Goal: Task Accomplishment & Management: Use online tool/utility

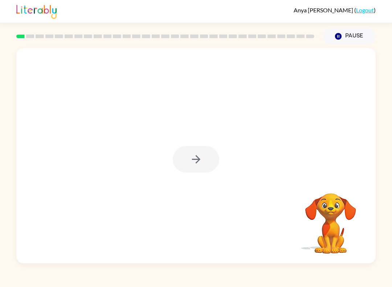
click at [12, 212] on div "Your browser must support playing .mp4 files to use Literably. Please try using…" at bounding box center [196, 154] width 392 height 218
click at [185, 154] on button "button" at bounding box center [196, 159] width 46 height 26
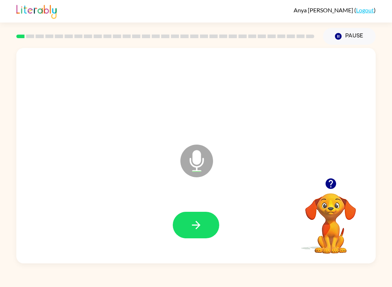
click at [176, 212] on div at bounding box center [196, 225] width 46 height 26
click at [198, 227] on icon "button" at bounding box center [196, 225] width 8 height 8
click at [195, 223] on icon "button" at bounding box center [196, 224] width 13 height 13
click at [185, 223] on button "button" at bounding box center [196, 225] width 46 height 26
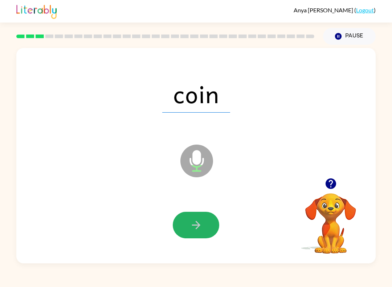
click at [193, 218] on button "button" at bounding box center [196, 225] width 46 height 26
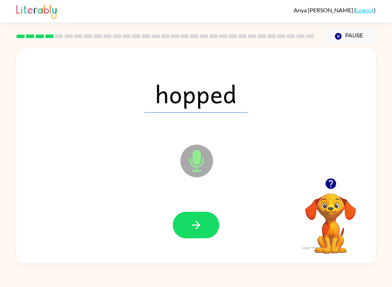
click at [190, 226] on icon "button" at bounding box center [196, 224] width 13 height 13
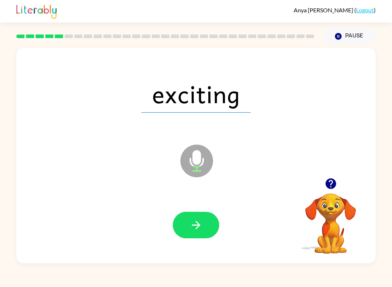
click at [188, 221] on button "button" at bounding box center [196, 225] width 46 height 26
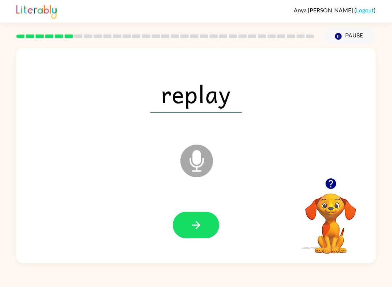
click at [190, 225] on icon "button" at bounding box center [196, 224] width 13 height 13
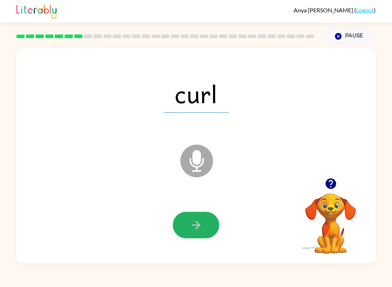
click at [186, 222] on button "button" at bounding box center [196, 225] width 46 height 26
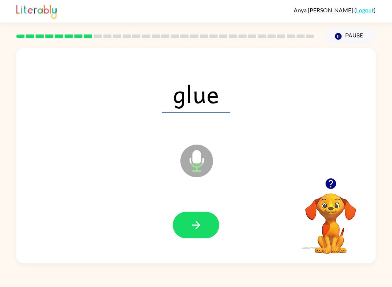
click at [193, 230] on icon "button" at bounding box center [196, 224] width 13 height 13
click at [195, 226] on icon "button" at bounding box center [196, 224] width 13 height 13
click at [189, 217] on button "button" at bounding box center [196, 225] width 46 height 26
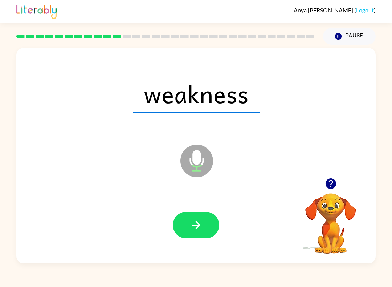
click at [193, 217] on button "button" at bounding box center [196, 225] width 46 height 26
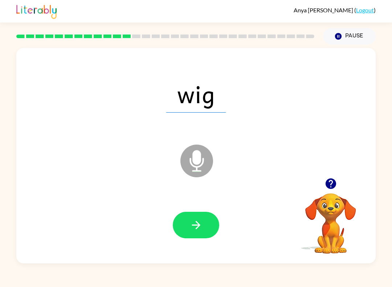
click at [195, 223] on icon "button" at bounding box center [196, 224] width 13 height 13
click at [190, 224] on icon "button" at bounding box center [196, 224] width 13 height 13
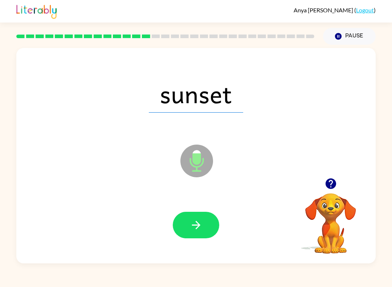
click at [196, 224] on icon "button" at bounding box center [196, 224] width 13 height 13
click at [192, 227] on icon "button" at bounding box center [196, 224] width 13 height 13
click at [190, 218] on button "button" at bounding box center [196, 225] width 46 height 26
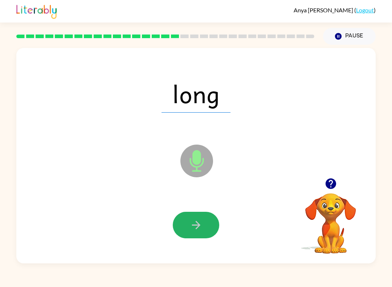
click at [189, 220] on button "button" at bounding box center [196, 225] width 46 height 26
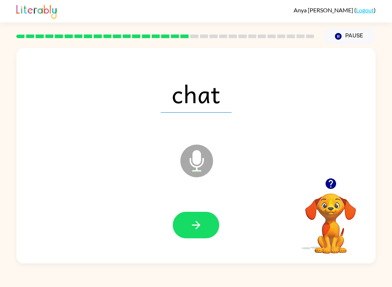
click at [188, 230] on button "button" at bounding box center [196, 225] width 46 height 26
click at [192, 223] on icon "button" at bounding box center [196, 224] width 13 height 13
click at [193, 221] on icon "button" at bounding box center [196, 224] width 13 height 13
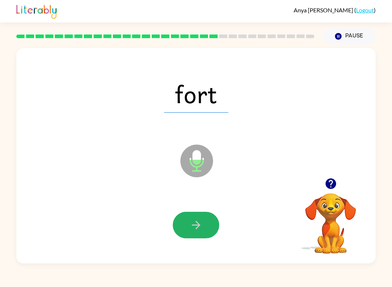
click at [192, 221] on icon "button" at bounding box center [196, 224] width 13 height 13
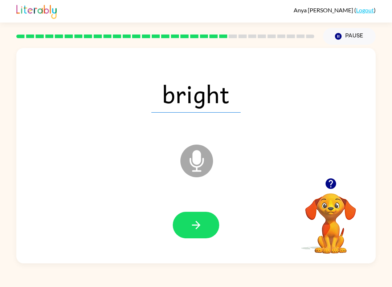
click at [192, 229] on icon "button" at bounding box center [196, 224] width 13 height 13
click at [185, 221] on button "button" at bounding box center [196, 225] width 46 height 26
click at [191, 221] on icon "button" at bounding box center [196, 224] width 13 height 13
click at [196, 225] on icon "button" at bounding box center [196, 225] width 8 height 8
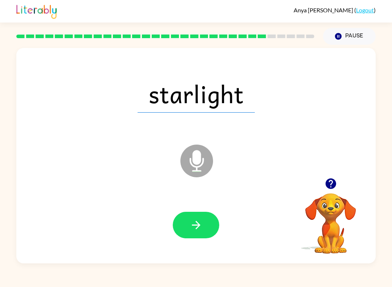
click at [188, 222] on button "button" at bounding box center [196, 225] width 46 height 26
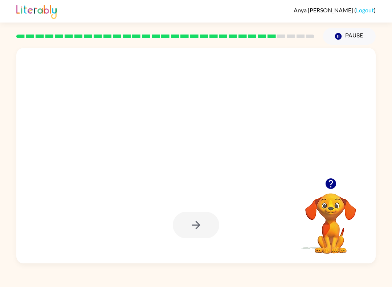
click at [191, 223] on div at bounding box center [196, 225] width 46 height 26
click at [189, 226] on div at bounding box center [196, 225] width 46 height 26
click at [187, 222] on div at bounding box center [196, 225] width 46 height 26
click at [333, 34] on button "Pause Pause" at bounding box center [349, 36] width 53 height 17
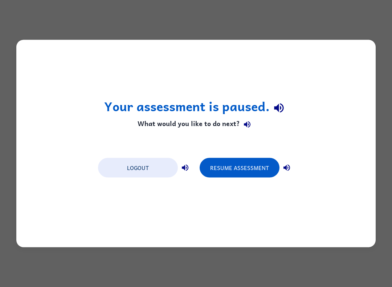
click at [232, 164] on button "Resume Assessment" at bounding box center [240, 168] width 80 height 20
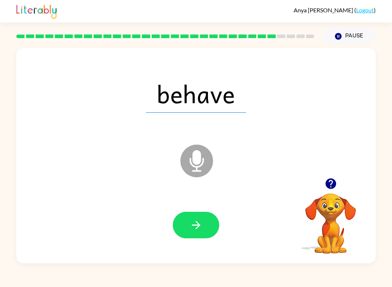
click at [196, 225] on icon "button" at bounding box center [196, 224] width 13 height 13
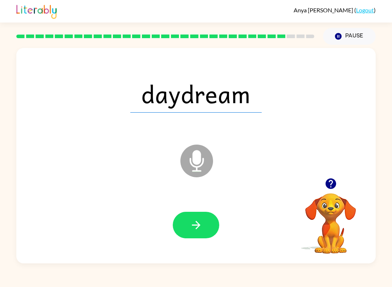
click at [184, 222] on button "button" at bounding box center [196, 225] width 46 height 26
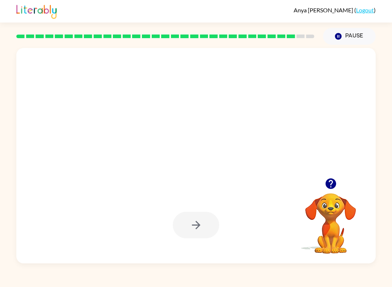
click at [338, 35] on icon "button" at bounding box center [338, 36] width 7 height 7
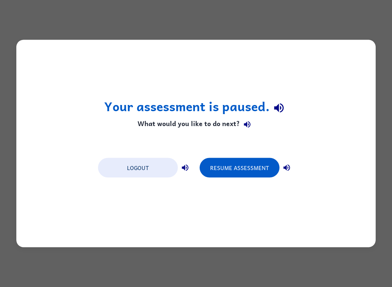
click at [239, 164] on button "Resume Assessment" at bounding box center [240, 168] width 80 height 20
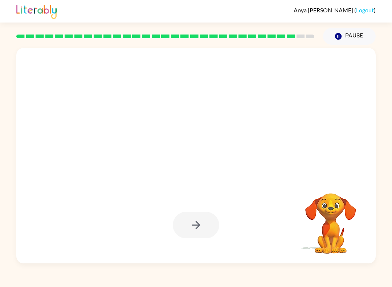
click at [179, 221] on div at bounding box center [196, 225] width 46 height 26
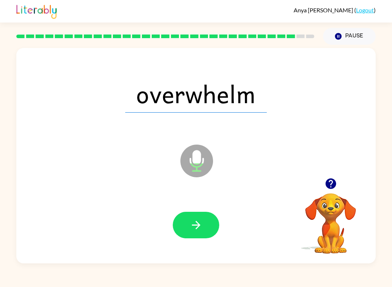
click at [191, 221] on icon "button" at bounding box center [196, 224] width 13 height 13
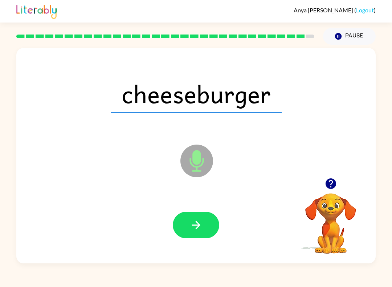
click at [192, 225] on icon "button" at bounding box center [196, 224] width 13 height 13
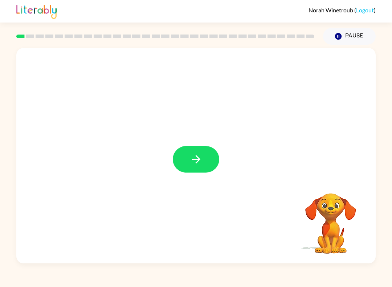
click at [203, 160] on button "button" at bounding box center [196, 159] width 46 height 26
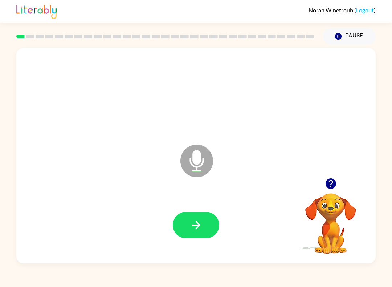
click at [198, 235] on button "button" at bounding box center [196, 225] width 46 height 26
click at [206, 219] on button "button" at bounding box center [196, 225] width 46 height 26
click at [210, 227] on button "button" at bounding box center [196, 225] width 46 height 26
click at [193, 228] on icon "button" at bounding box center [196, 224] width 13 height 13
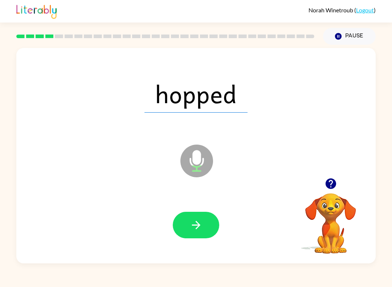
click at [195, 230] on icon "button" at bounding box center [196, 224] width 13 height 13
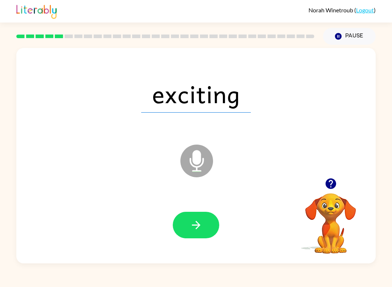
click at [195, 226] on icon "button" at bounding box center [196, 224] width 13 height 13
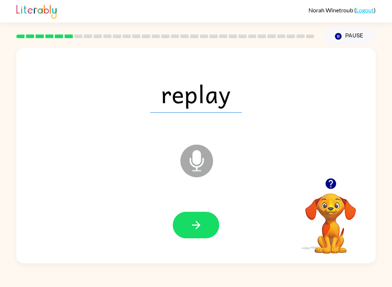
click at [183, 221] on button "button" at bounding box center [196, 225] width 46 height 26
click at [190, 221] on icon "button" at bounding box center [196, 224] width 13 height 13
click at [197, 230] on icon "button" at bounding box center [196, 224] width 13 height 13
click at [201, 226] on icon "button" at bounding box center [196, 224] width 13 height 13
click at [198, 223] on icon "button" at bounding box center [196, 225] width 8 height 8
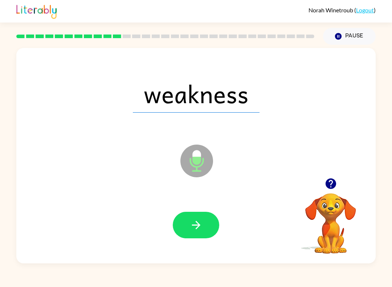
click at [201, 228] on icon "button" at bounding box center [196, 224] width 13 height 13
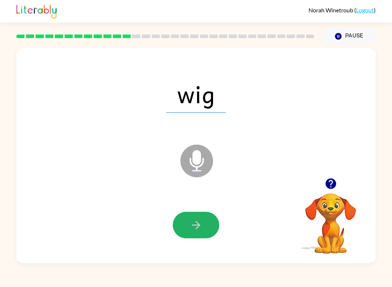
click at [191, 218] on button "button" at bounding box center [196, 225] width 46 height 26
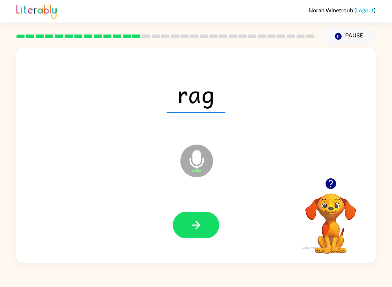
click at [206, 234] on button "button" at bounding box center [196, 225] width 46 height 26
click at [193, 232] on button "button" at bounding box center [196, 225] width 46 height 26
click at [190, 222] on icon "button" at bounding box center [196, 224] width 13 height 13
click at [202, 230] on icon "button" at bounding box center [196, 224] width 13 height 13
click at [196, 222] on icon "button" at bounding box center [196, 225] width 8 height 8
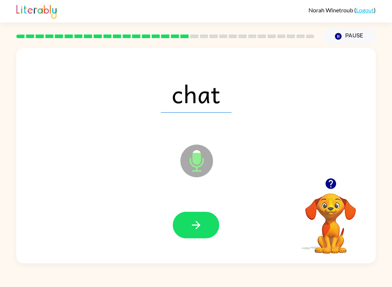
click at [200, 232] on button "button" at bounding box center [196, 225] width 46 height 26
click at [202, 231] on icon "button" at bounding box center [196, 224] width 13 height 13
click at [205, 226] on button "button" at bounding box center [196, 225] width 46 height 26
click at [194, 220] on icon "button" at bounding box center [196, 224] width 13 height 13
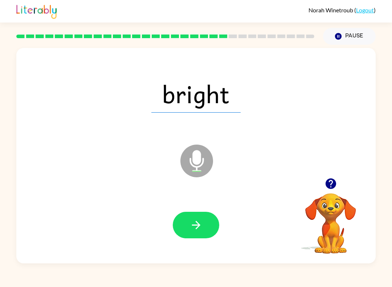
click at [201, 228] on icon "button" at bounding box center [196, 224] width 13 height 13
click at [195, 229] on icon "button" at bounding box center [196, 224] width 13 height 13
click at [198, 224] on icon "button" at bounding box center [196, 225] width 8 height 8
click at [201, 228] on icon "button" at bounding box center [196, 224] width 13 height 13
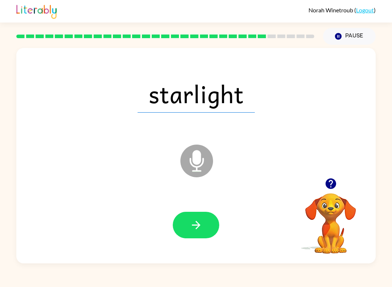
click at [213, 224] on button "button" at bounding box center [196, 225] width 46 height 26
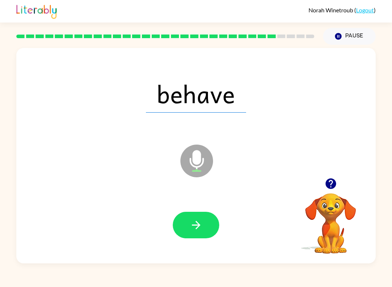
click at [193, 233] on button "button" at bounding box center [196, 225] width 46 height 26
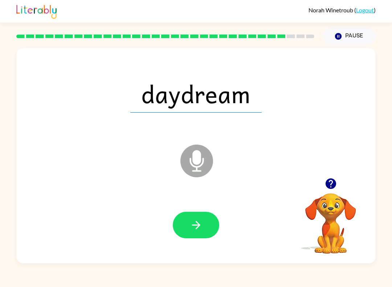
click at [183, 229] on button "button" at bounding box center [196, 225] width 46 height 26
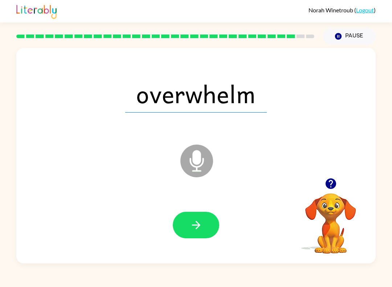
click at [193, 232] on button "button" at bounding box center [196, 225] width 46 height 26
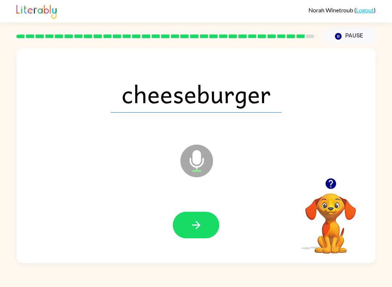
click at [199, 227] on icon "button" at bounding box center [196, 225] width 8 height 8
